Goal: Find specific page/section

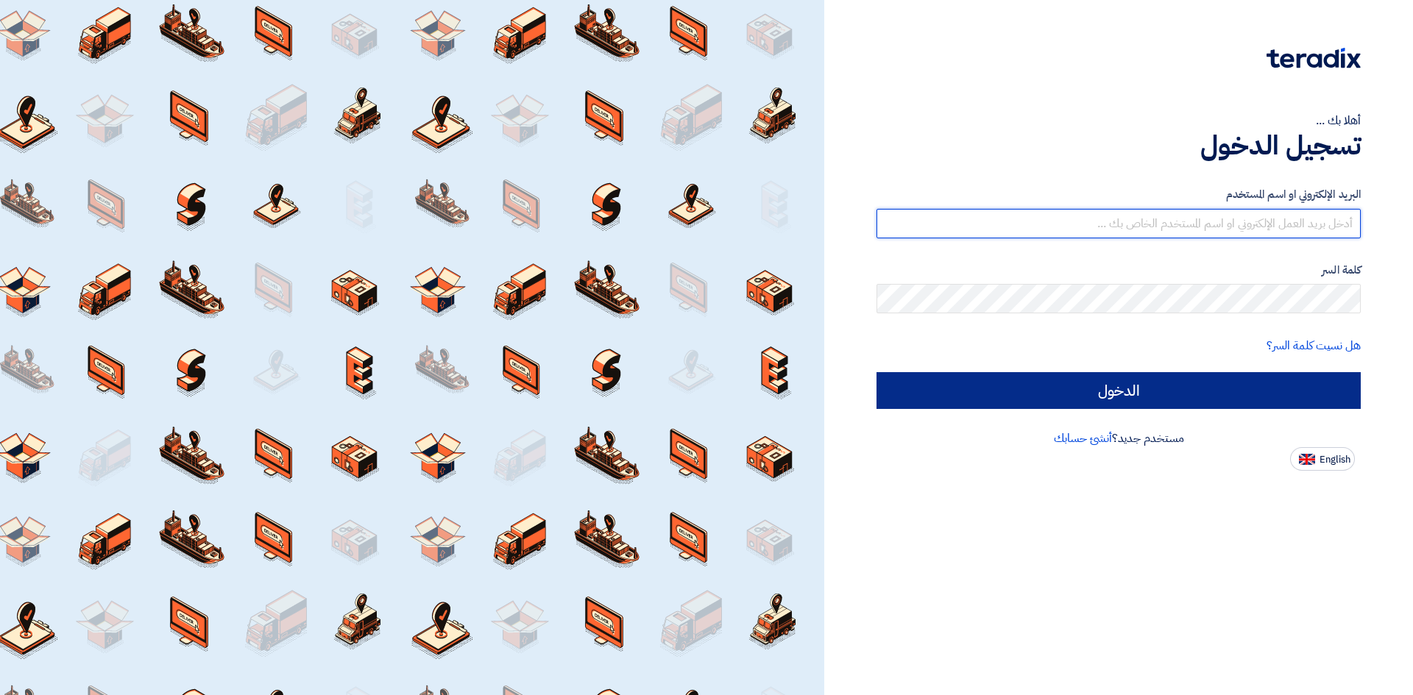
type input "[EMAIL_ADDRESS][DOMAIN_NAME]"
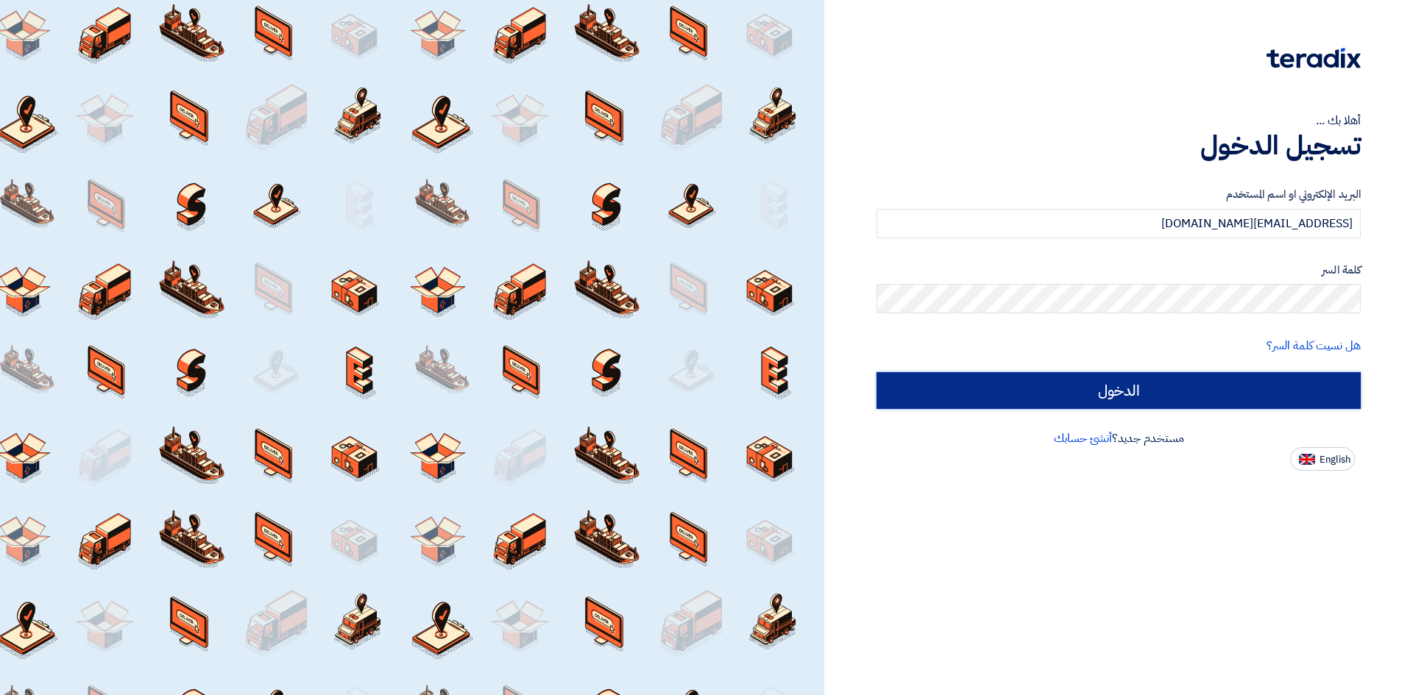
click at [1055, 376] on input "الدخول" at bounding box center [1119, 390] width 484 height 37
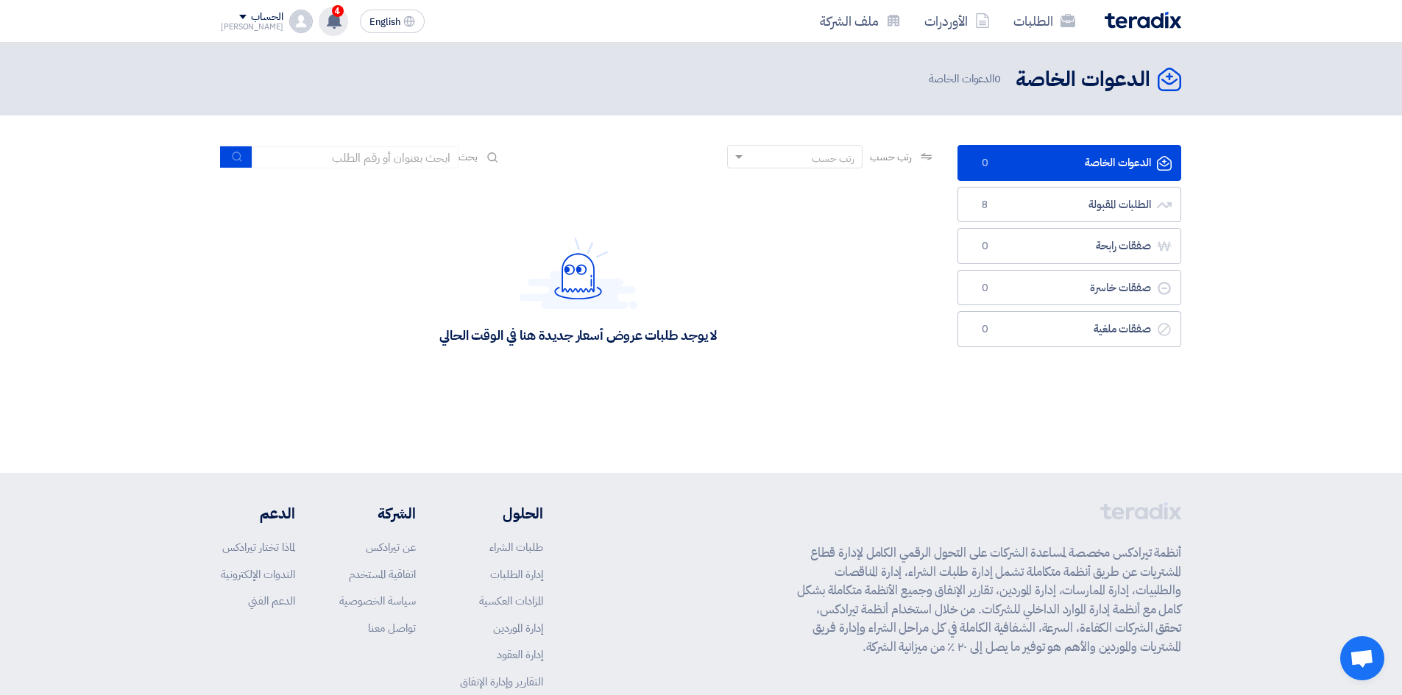
click at [327, 20] on use at bounding box center [334, 21] width 15 height 16
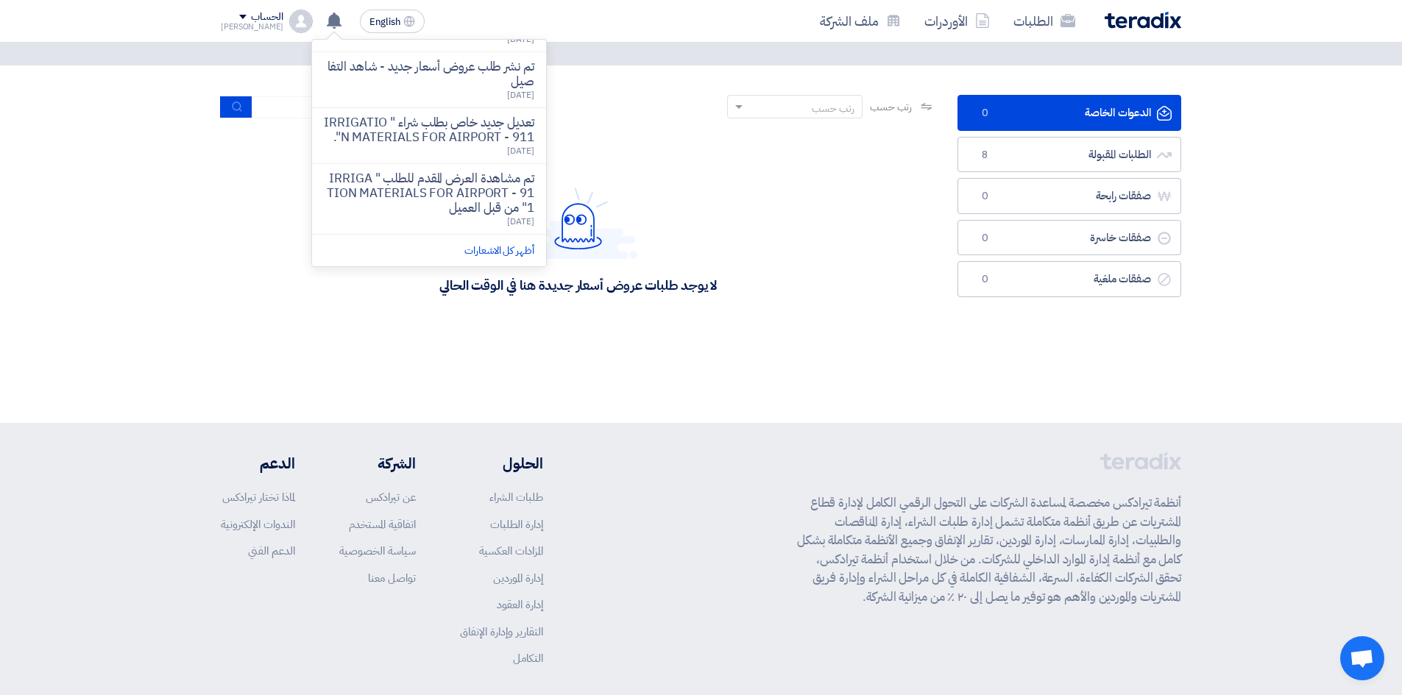
scroll to position [116, 0]
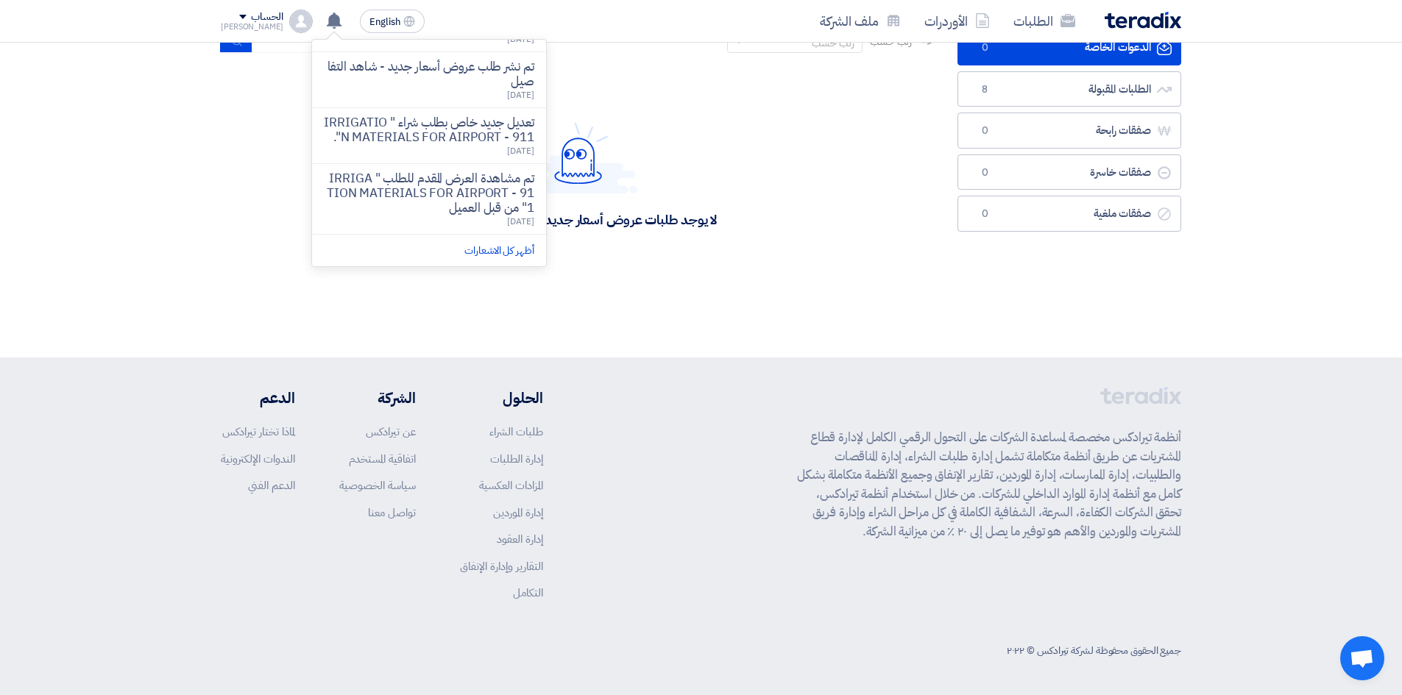
click at [1096, 421] on div "أنظمة تيرادكس مخصصة لمساعدة الشركات على التحول الرقمي الكامل لإدارة قطاع المشتر…" at bounding box center [989, 505] width 384 height 237
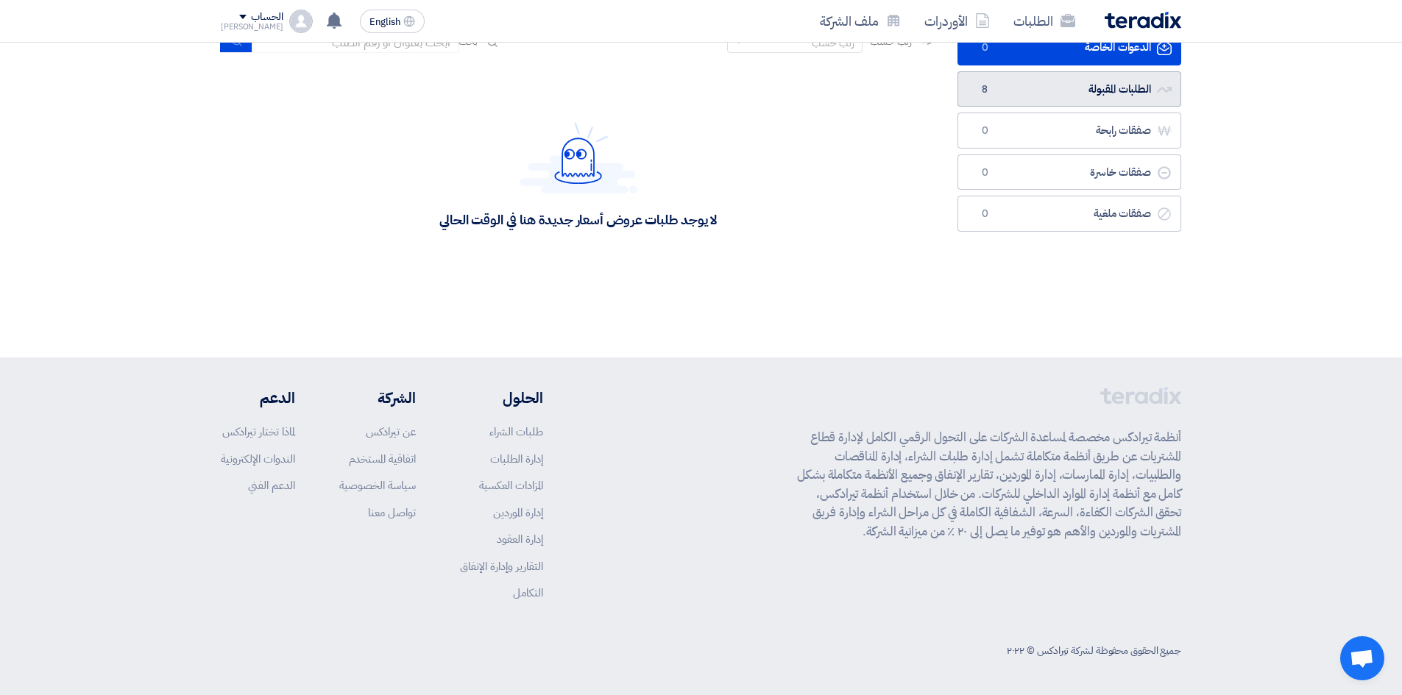
click at [1149, 91] on link "الطلبات المقبولة الطلبات المقبولة 8" at bounding box center [1069, 89] width 224 height 36
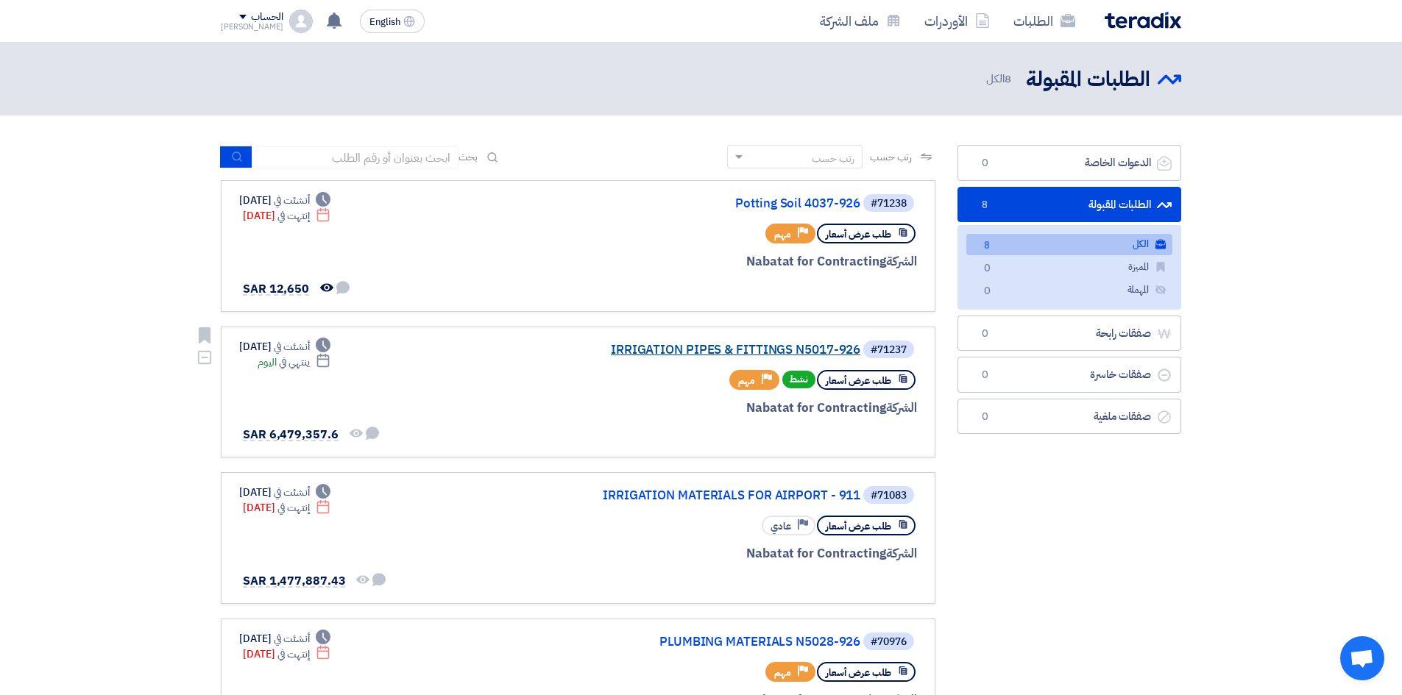
click at [799, 344] on link "IRRIGATION PIPES & FITTINGS N5017-926" at bounding box center [713, 350] width 294 height 13
